Goal: Task Accomplishment & Management: Understand process/instructions

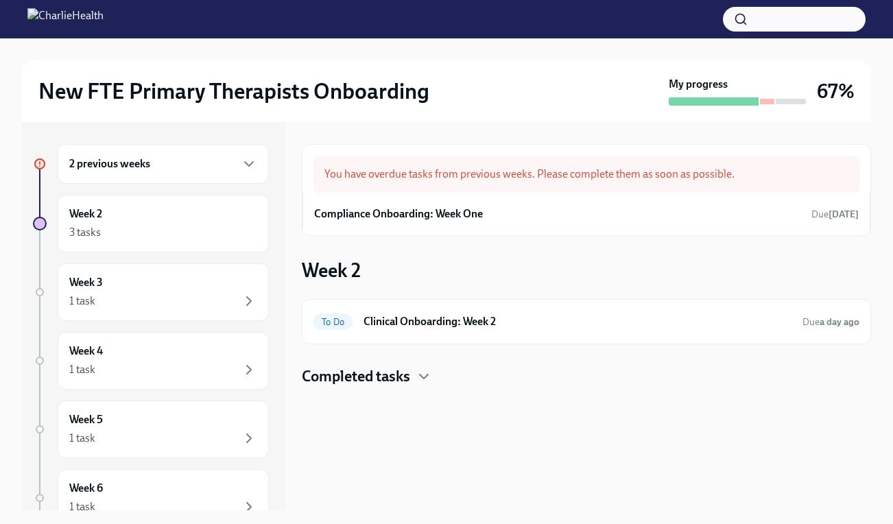
click at [180, 158] on div "2 previous weeks" at bounding box center [163, 164] width 188 height 16
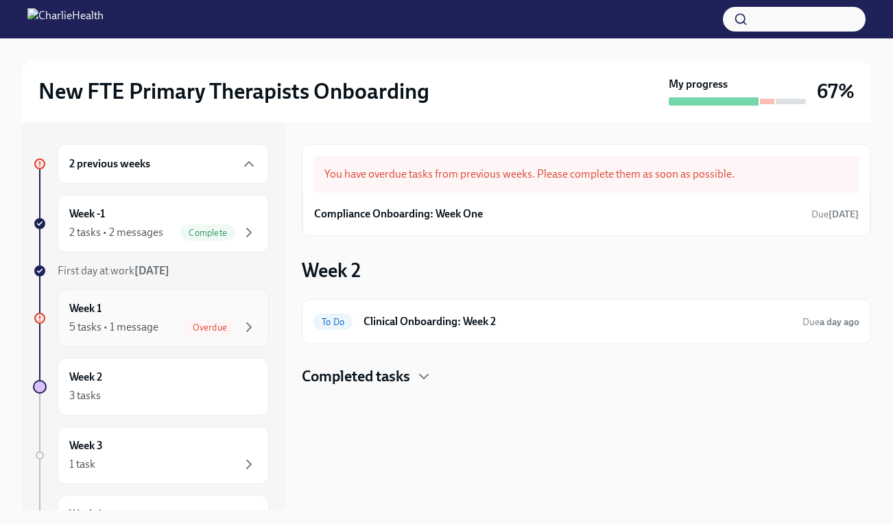
click at [184, 316] on div "Week 1 5 tasks • 1 message Overdue" at bounding box center [163, 318] width 188 height 34
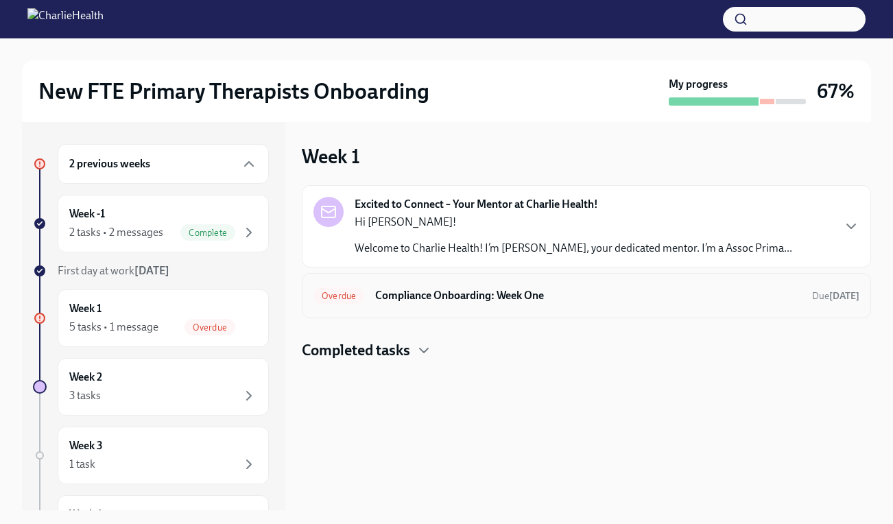
click at [528, 296] on h6 "Compliance Onboarding: Week One" at bounding box center [588, 295] width 426 height 15
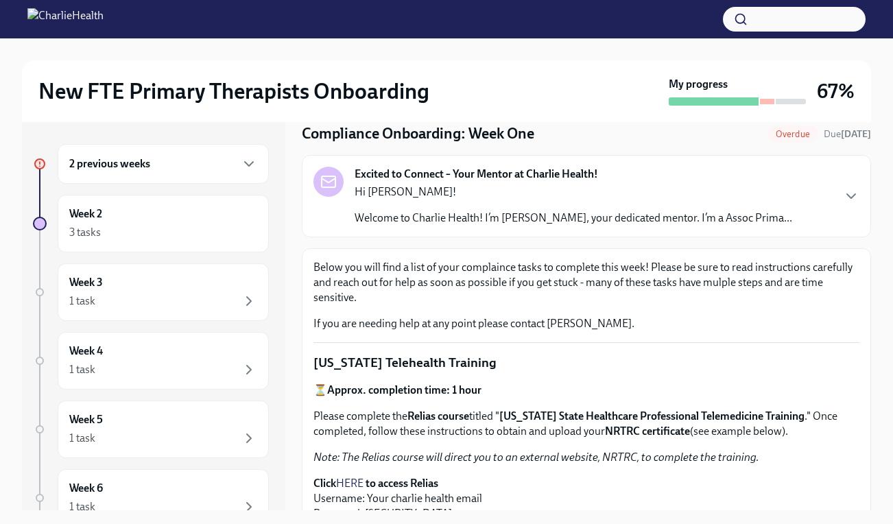
scroll to position [18, 0]
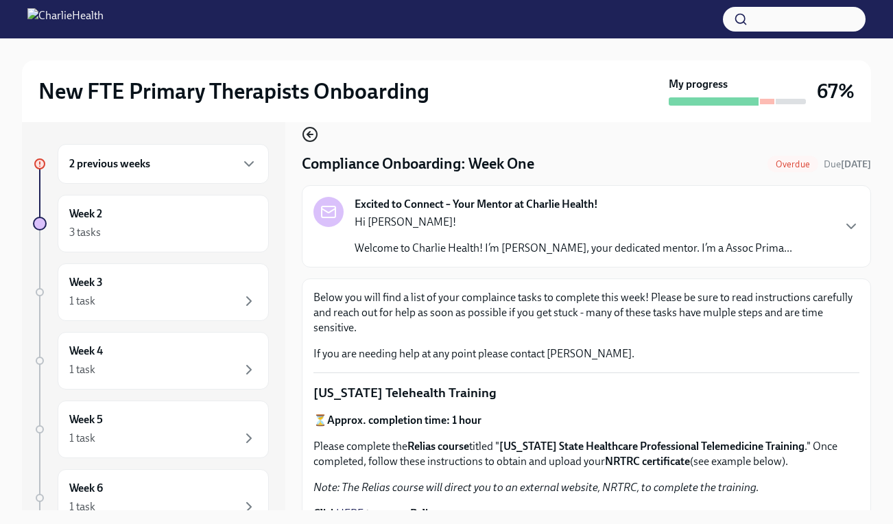
click at [307, 134] on icon "button" at bounding box center [308, 134] width 3 height 5
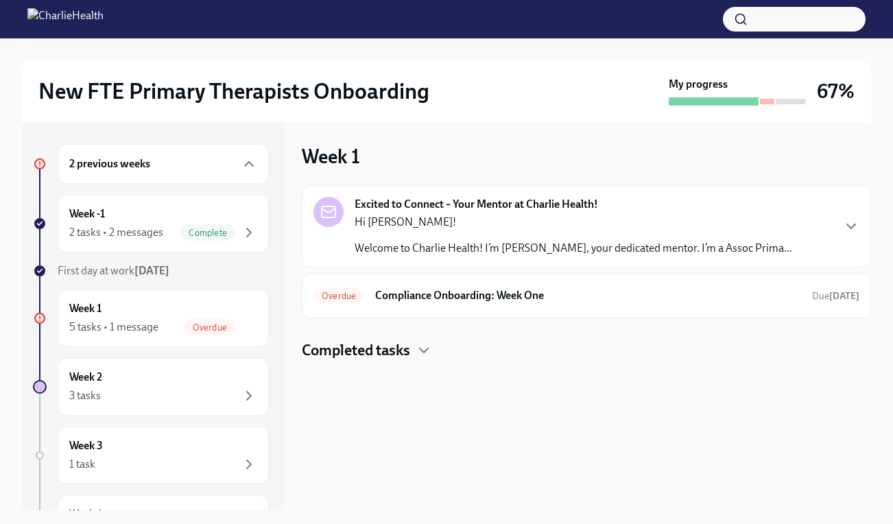
click at [435, 230] on div "Hi [PERSON_NAME]! Welcome to Charlie Health! I’m [PERSON_NAME], your dedicated …" at bounding box center [574, 235] width 438 height 41
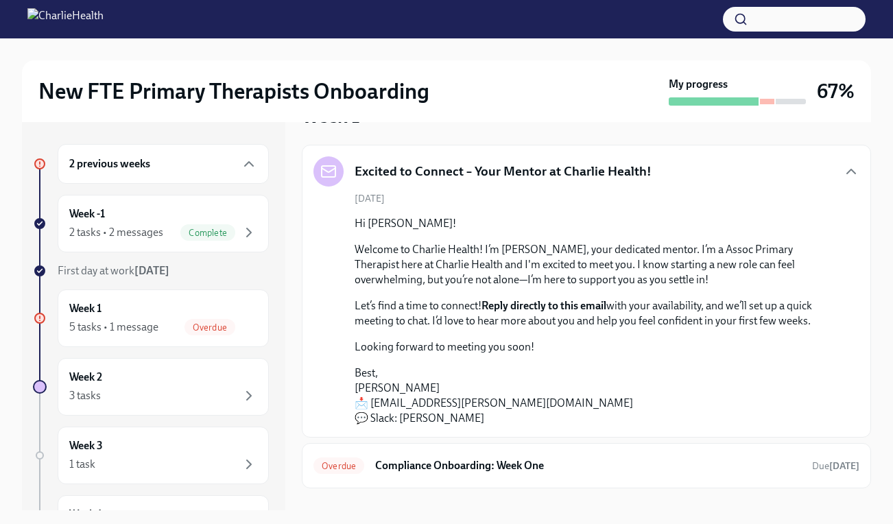
scroll to position [61, 0]
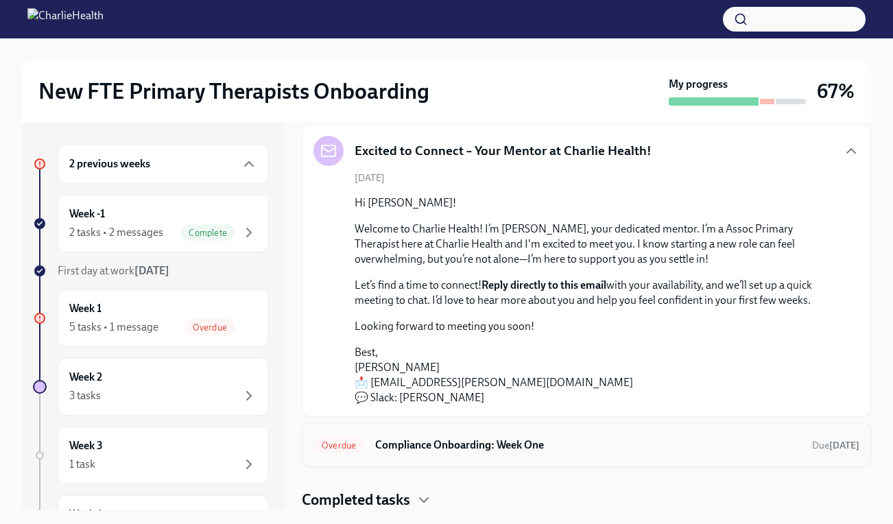
click at [801, 455] on div "Overdue Compliance Onboarding: Week One Due [DATE]" at bounding box center [587, 445] width 546 height 22
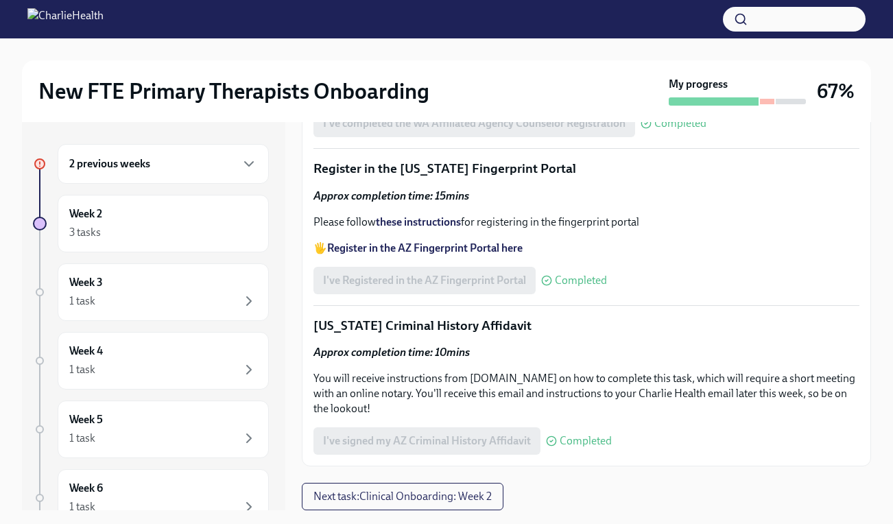
scroll to position [1876, 0]
click at [467, 491] on span "Next task : Clinical Onboarding: Week 2" at bounding box center [403, 497] width 178 height 14
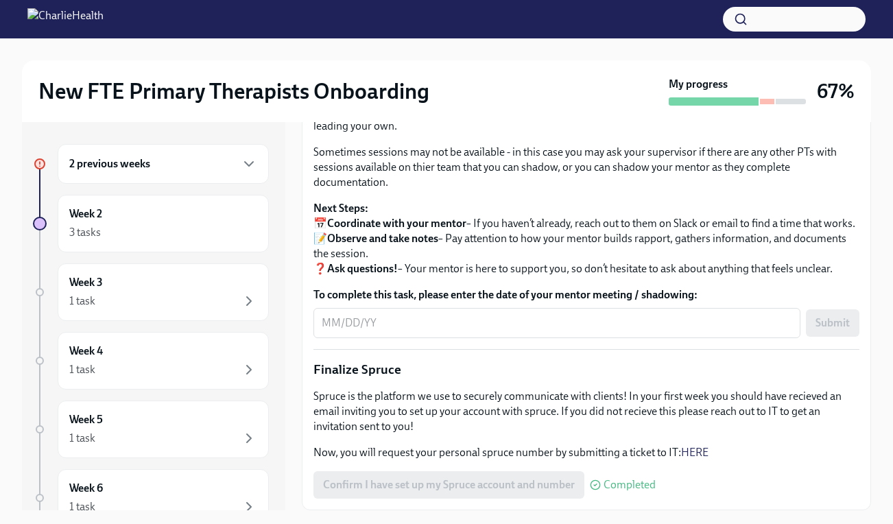
scroll to position [1539, 0]
click at [241, 169] on icon "button" at bounding box center [249, 164] width 16 height 16
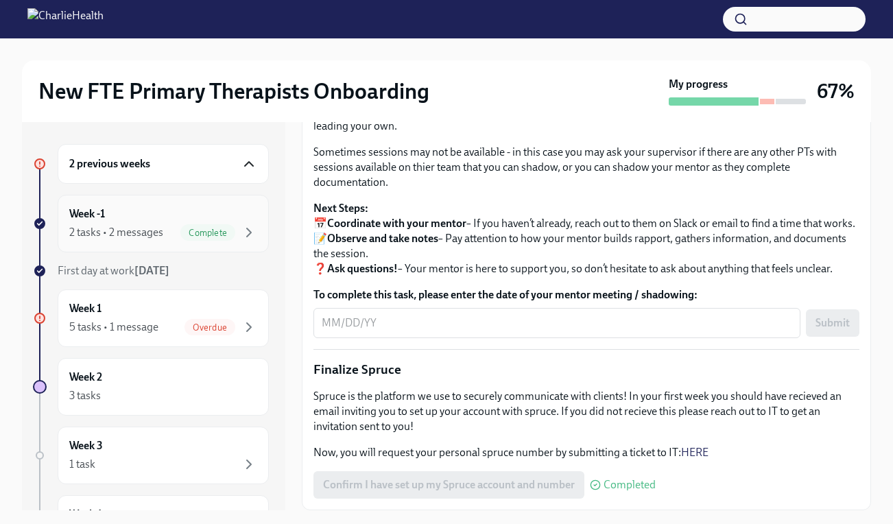
click at [212, 217] on div "Week -1 2 tasks • 2 messages Complete" at bounding box center [163, 224] width 188 height 34
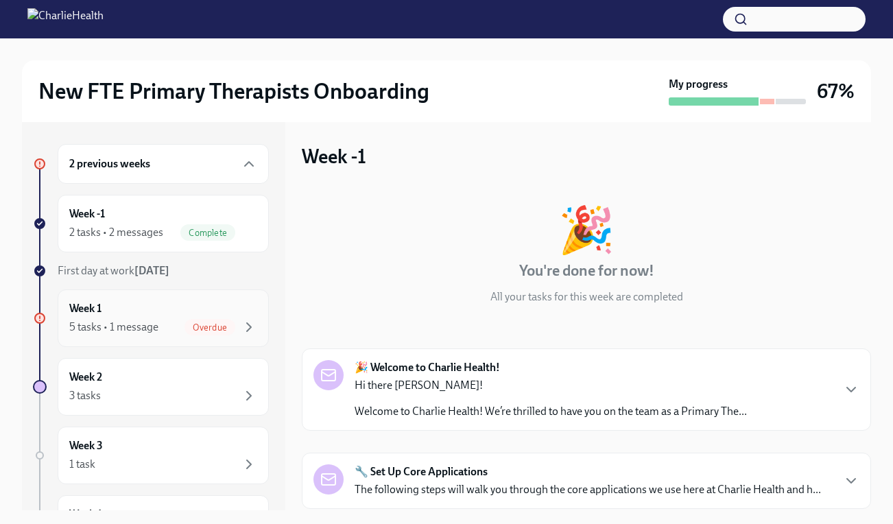
click at [178, 316] on div "Week 1 5 tasks • 1 message Overdue" at bounding box center [163, 318] width 188 height 34
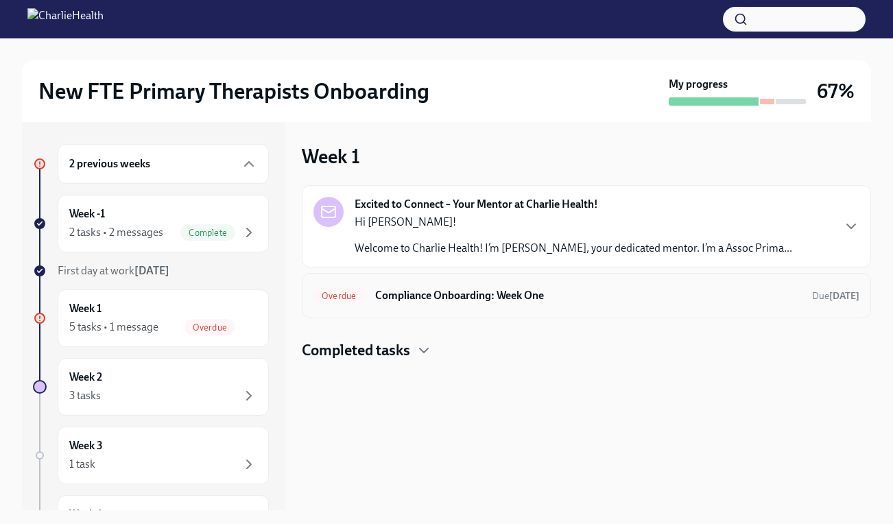
click at [347, 305] on div "Overdue Compliance Onboarding: Week One Due [DATE]" at bounding box center [587, 296] width 546 height 22
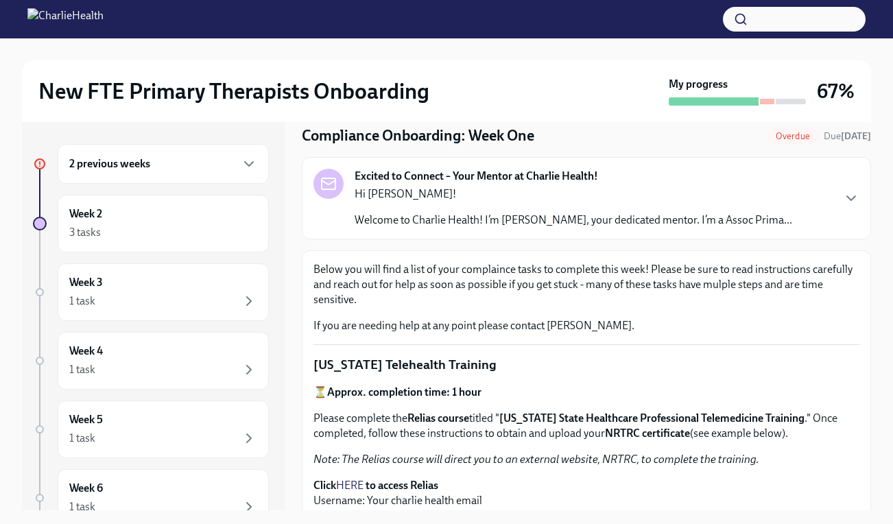
scroll to position [48, 0]
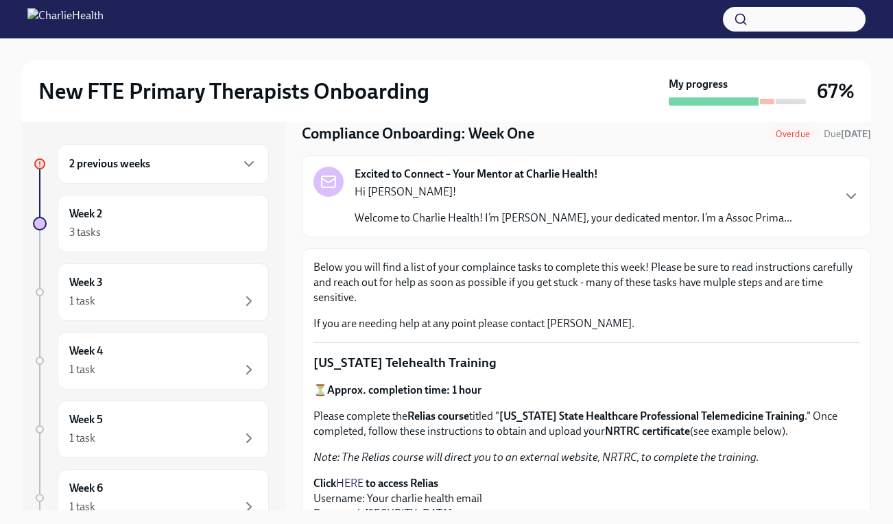
click at [829, 190] on div "Excited to Connect – Your Mentor at Charlie Health! Hi [PERSON_NAME]! Welcome t…" at bounding box center [587, 196] width 546 height 59
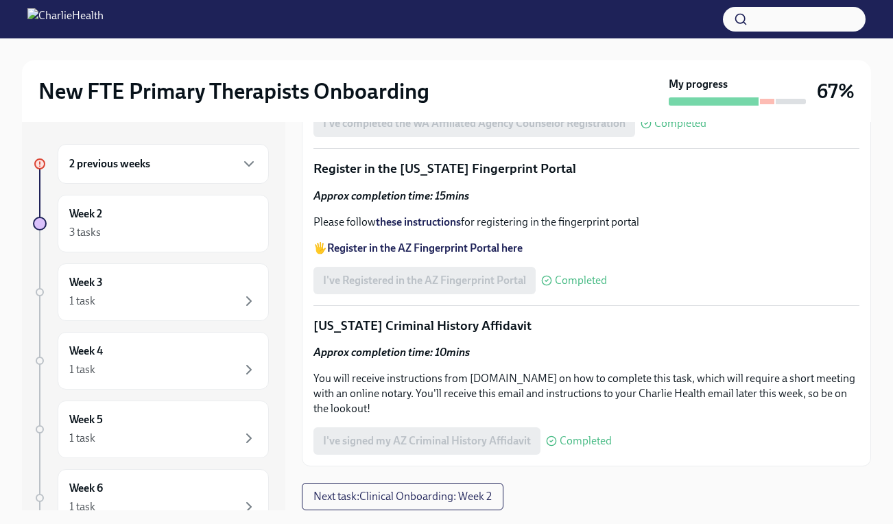
scroll to position [2086, 0]
click at [486, 501] on span "Next task : Clinical Onboarding: Week 2" at bounding box center [403, 497] width 178 height 14
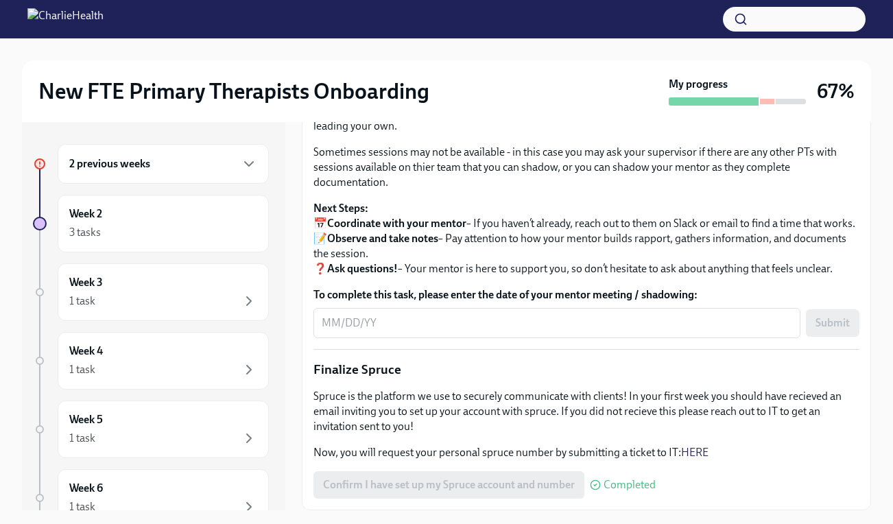
scroll to position [1417, 0]
